Goal: Task Accomplishment & Management: Use online tool/utility

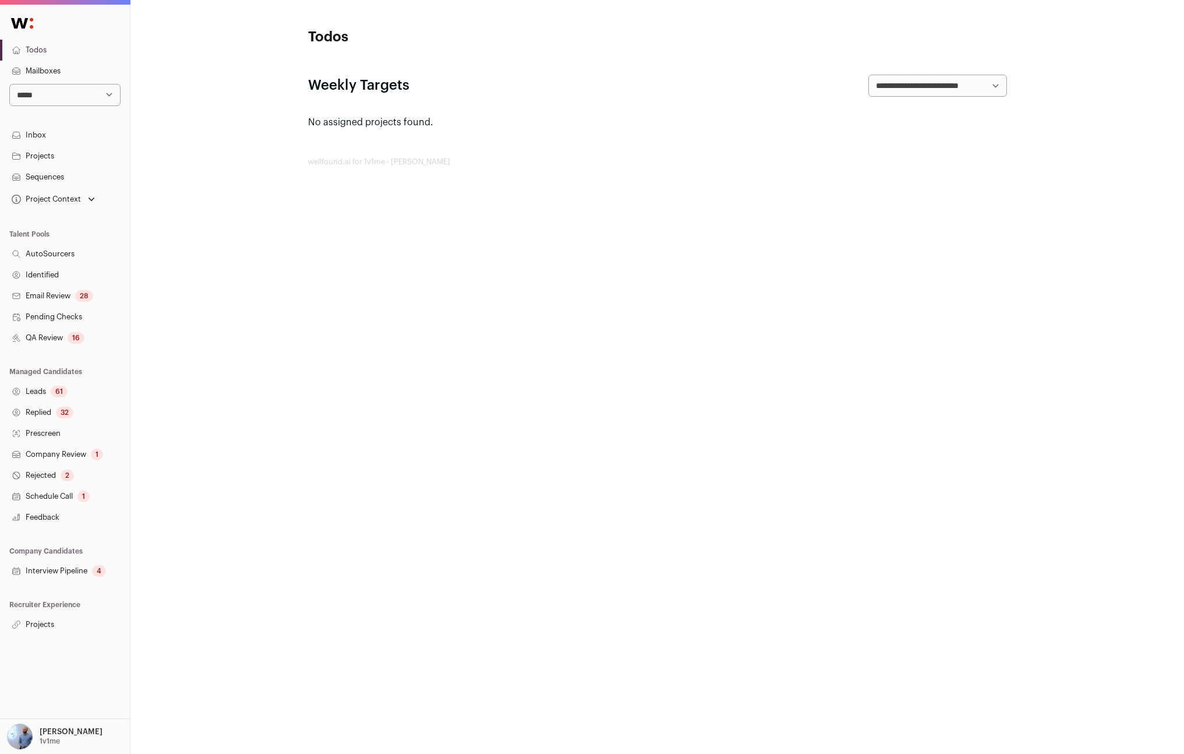
click at [54, 619] on link "Projects" at bounding box center [65, 624] width 130 height 21
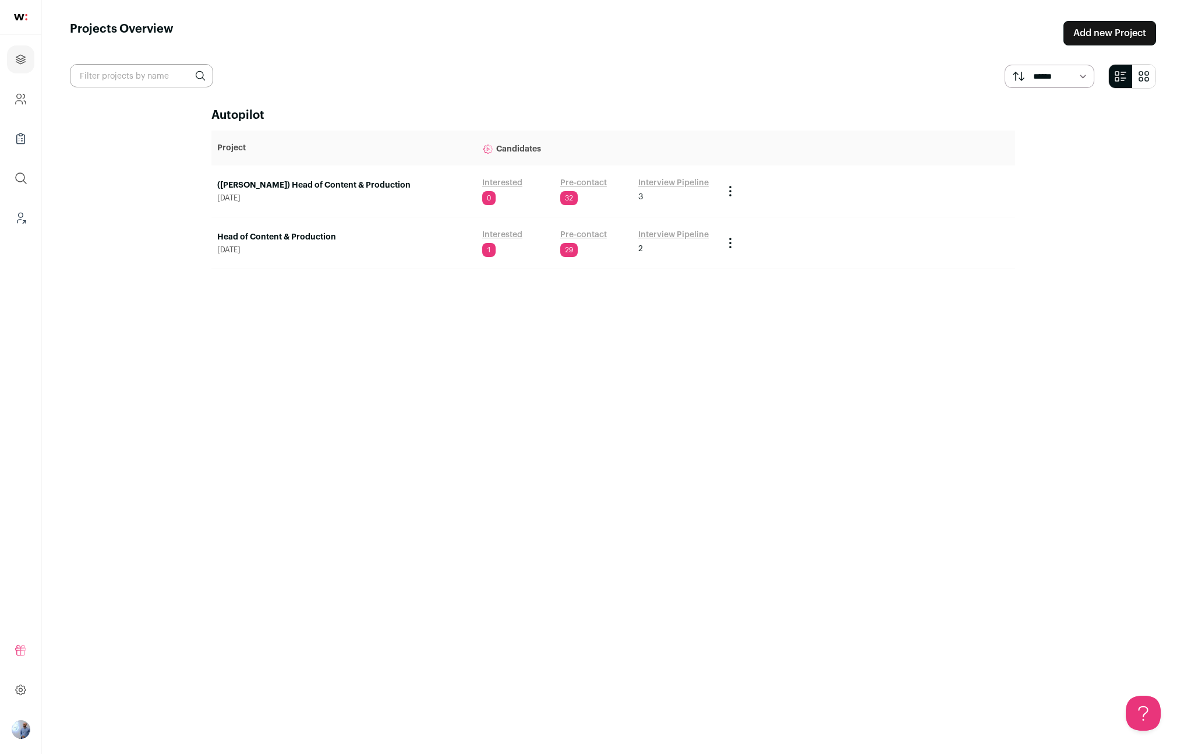
click at [274, 238] on link "Head of Content & Production" at bounding box center [343, 237] width 253 height 12
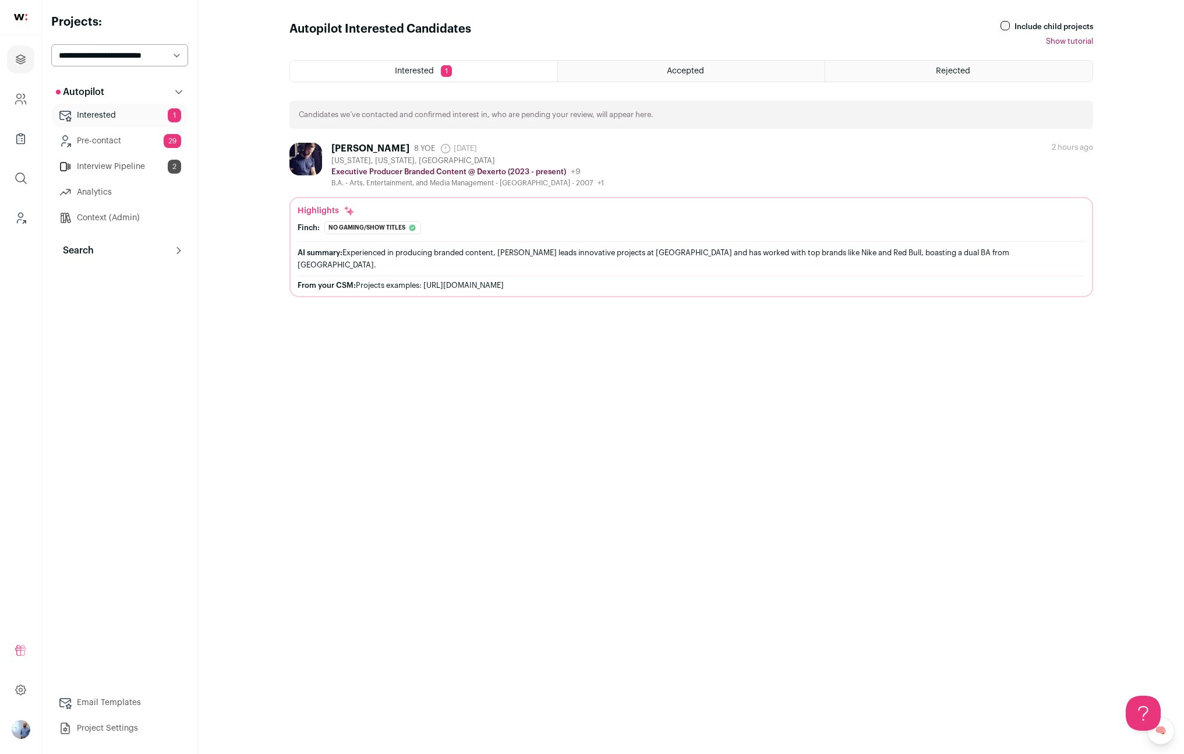
click at [138, 241] on button "Search" at bounding box center [119, 250] width 137 height 23
click at [144, 276] on link "Search" at bounding box center [119, 273] width 137 height 23
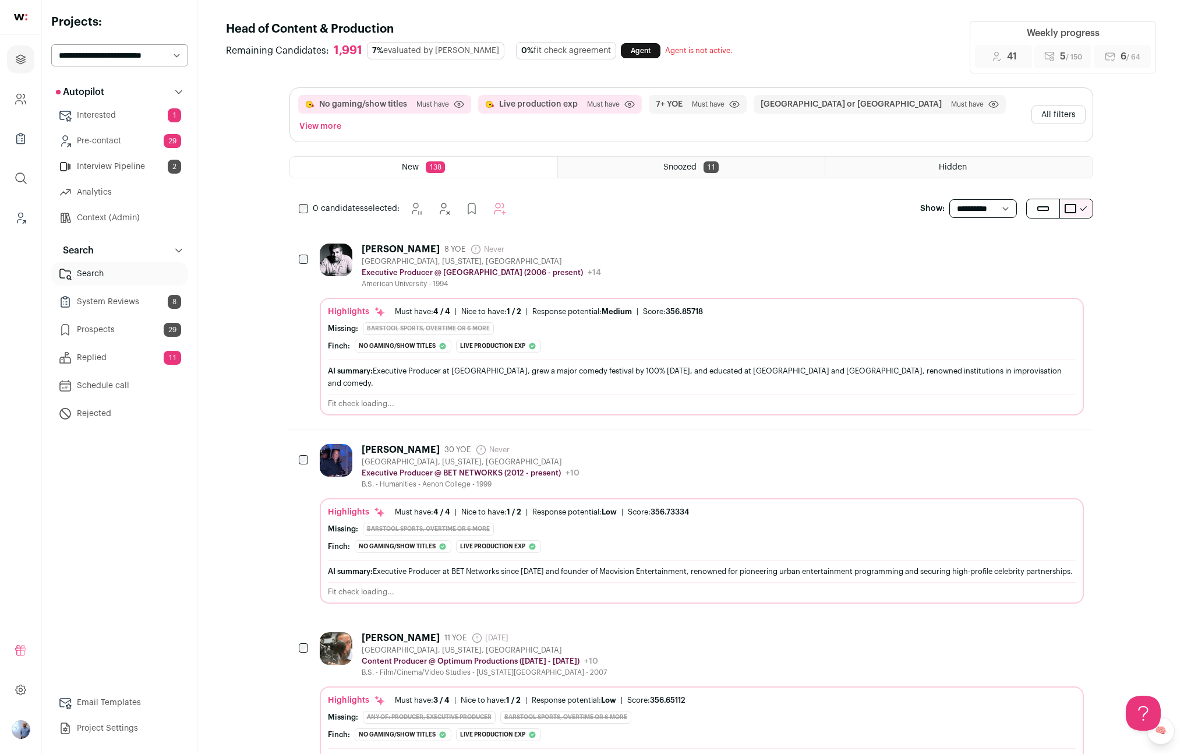
click at [1051, 108] on button "All filters" at bounding box center [1059, 114] width 54 height 19
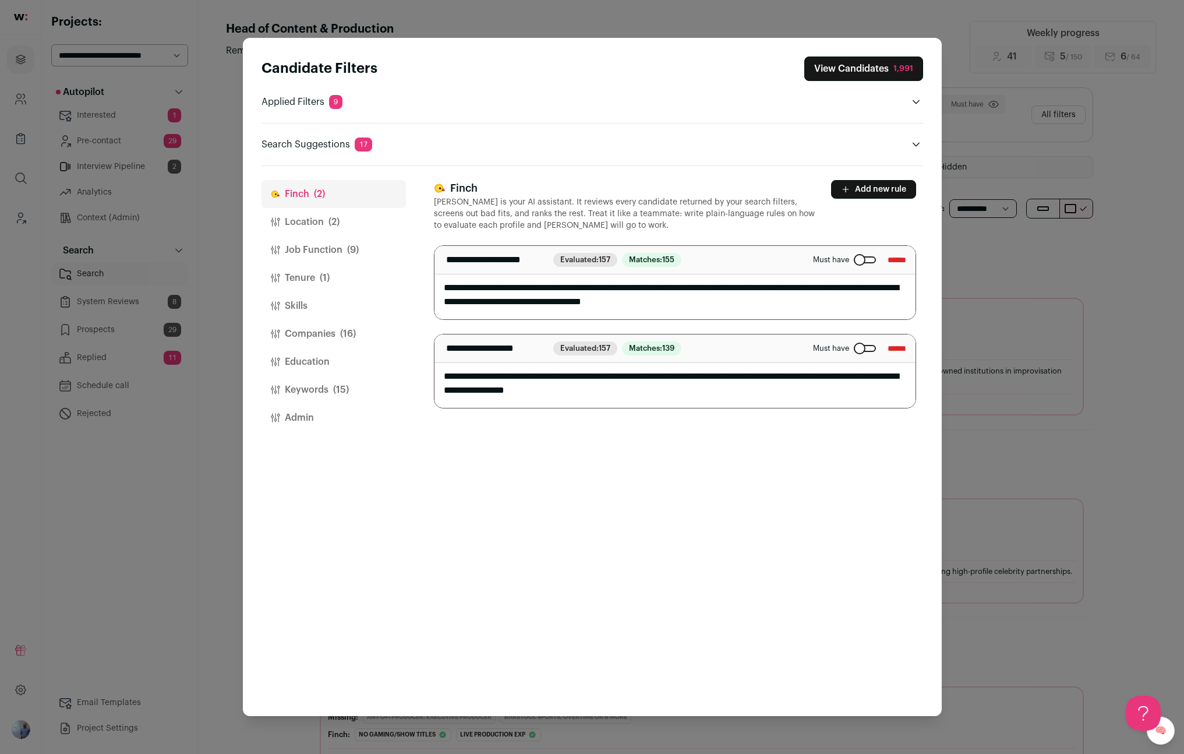
click at [333, 279] on button "Tenure (1)" at bounding box center [334, 278] width 144 height 28
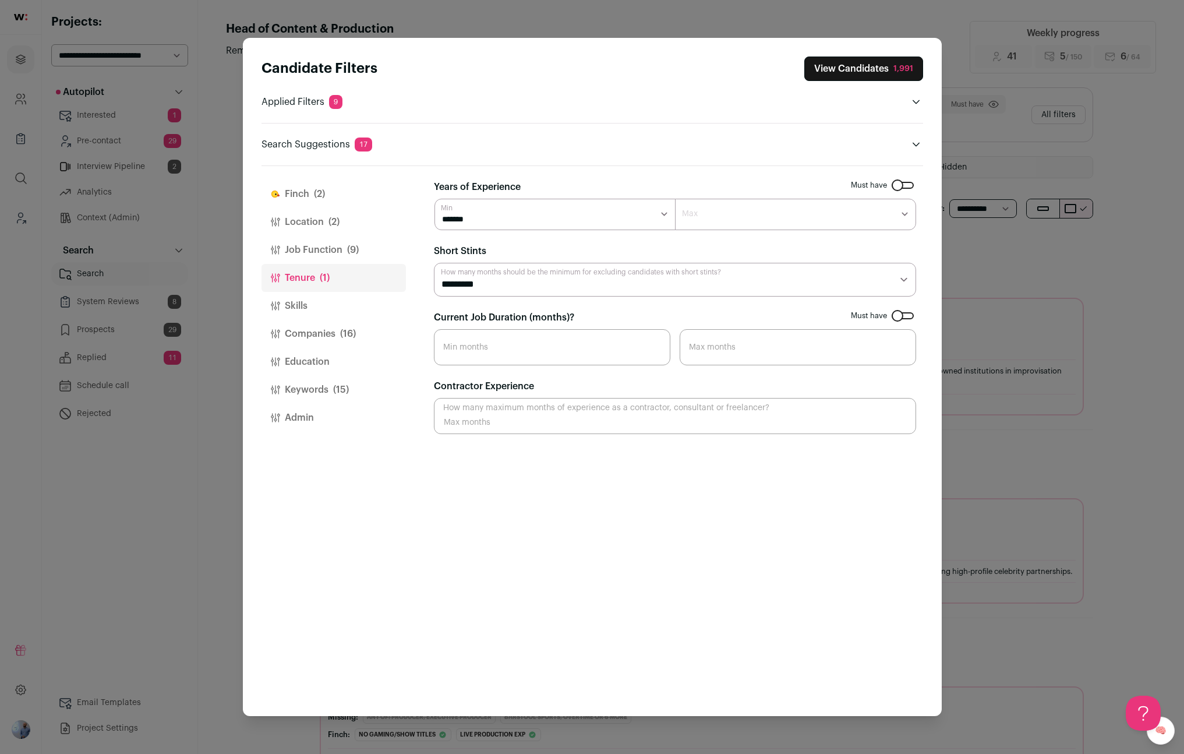
click at [379, 249] on button "Job Function (9)" at bounding box center [334, 250] width 144 height 28
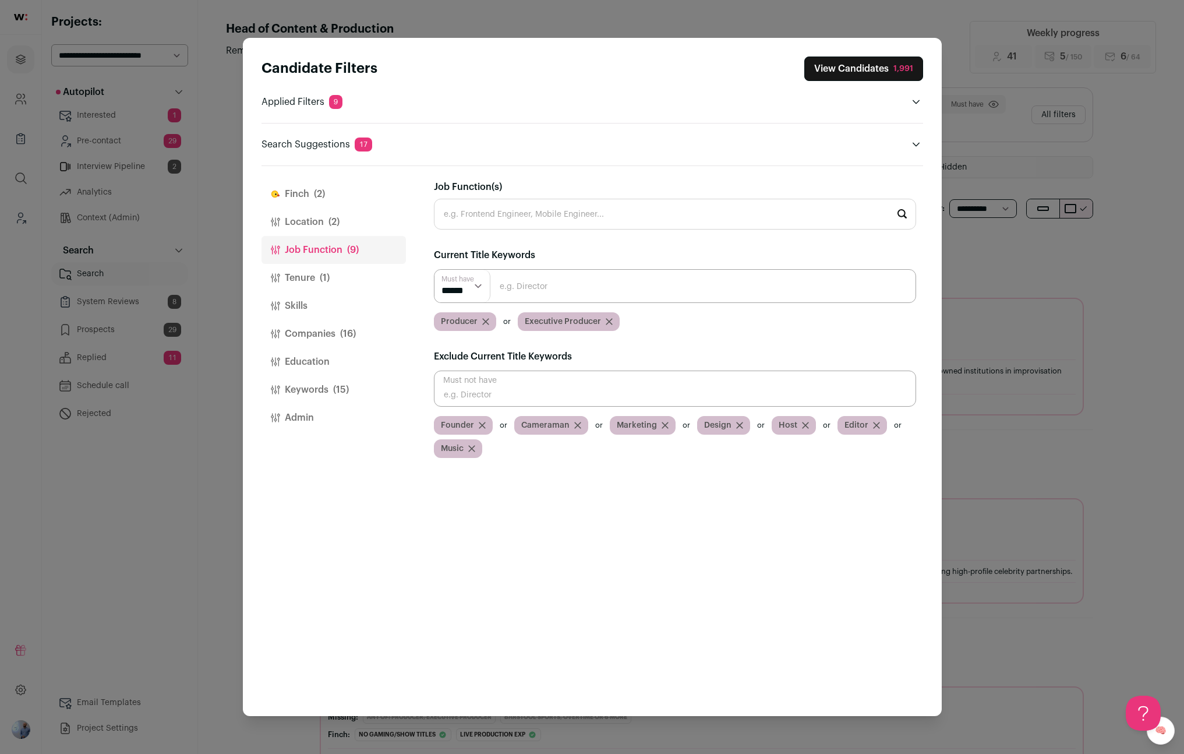
click at [316, 218] on button "Location (2)" at bounding box center [334, 222] width 144 height 28
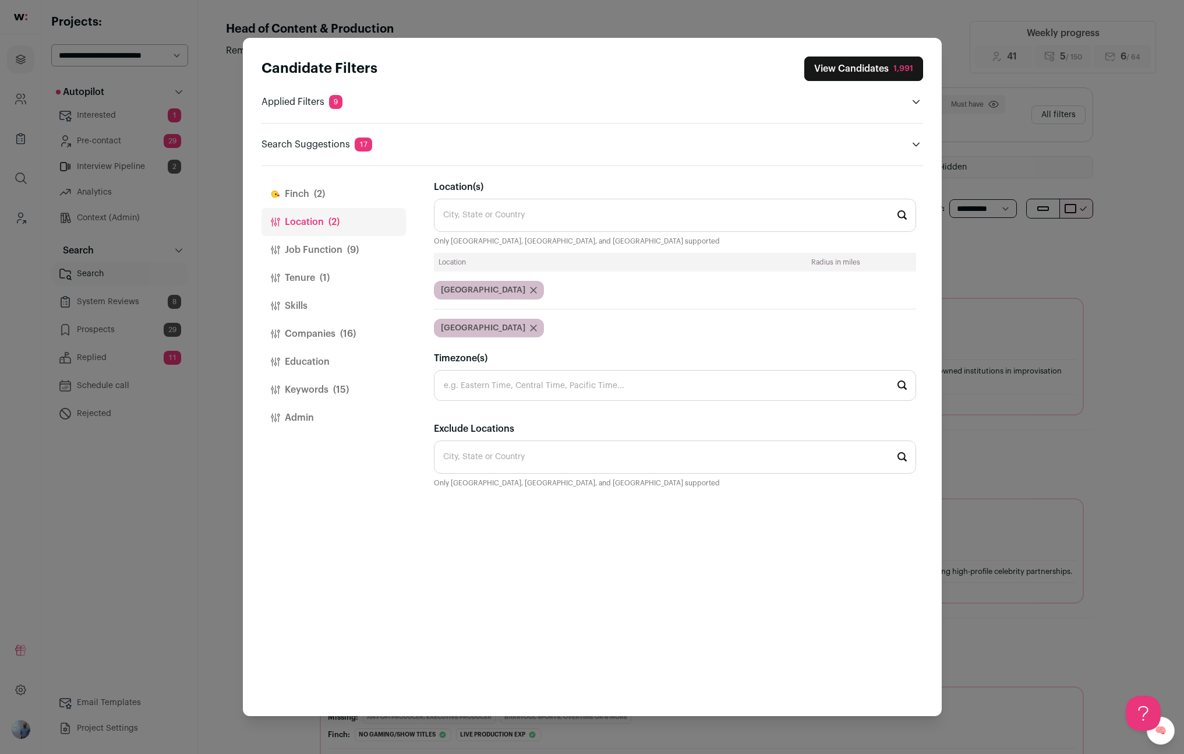
click at [329, 331] on button "Companies (16)" at bounding box center [334, 334] width 144 height 28
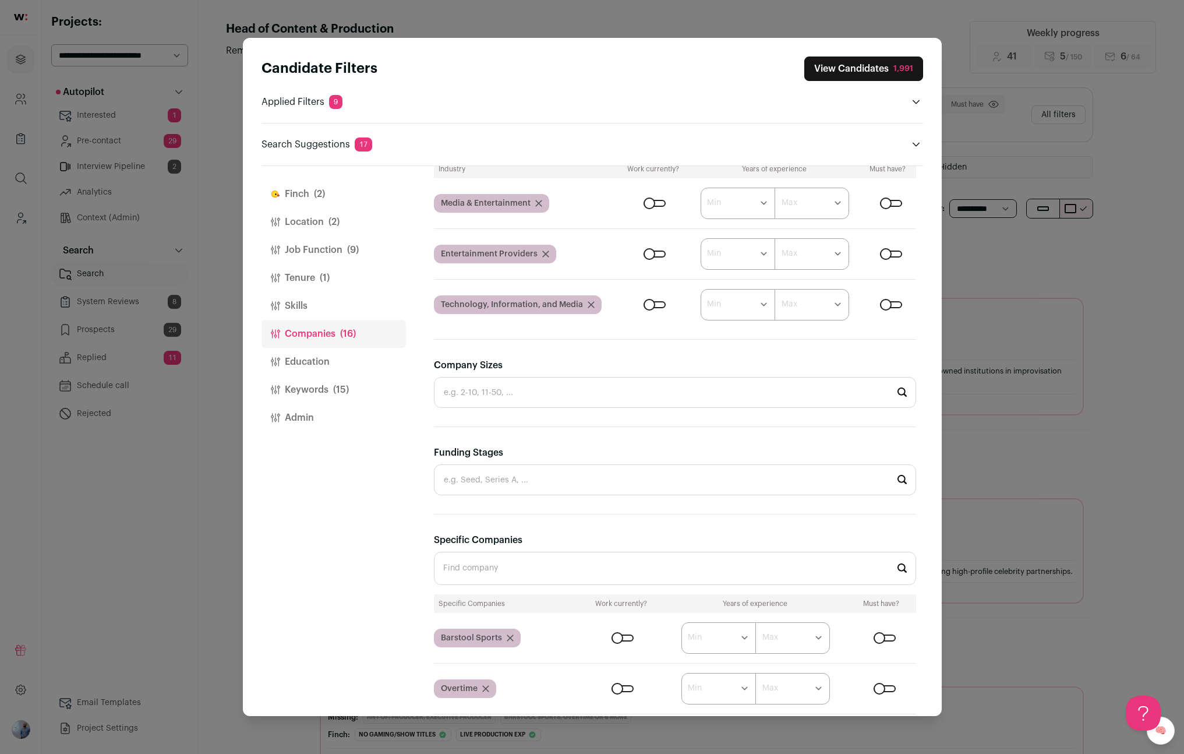
scroll to position [237, 0]
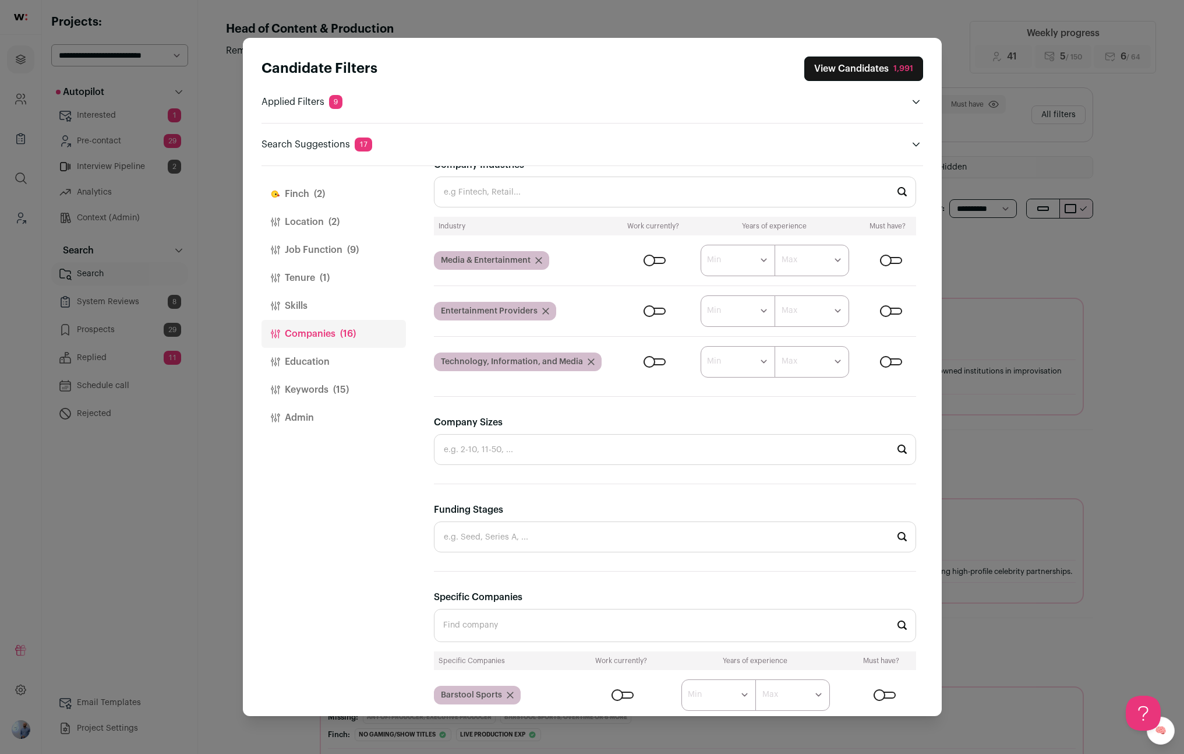
click at [194, 276] on div "Candidate Filters View Candidates 1,991 Applied Filters 9 No gaming/show titles…" at bounding box center [592, 377] width 1184 height 754
